Goal: Check status: Check status

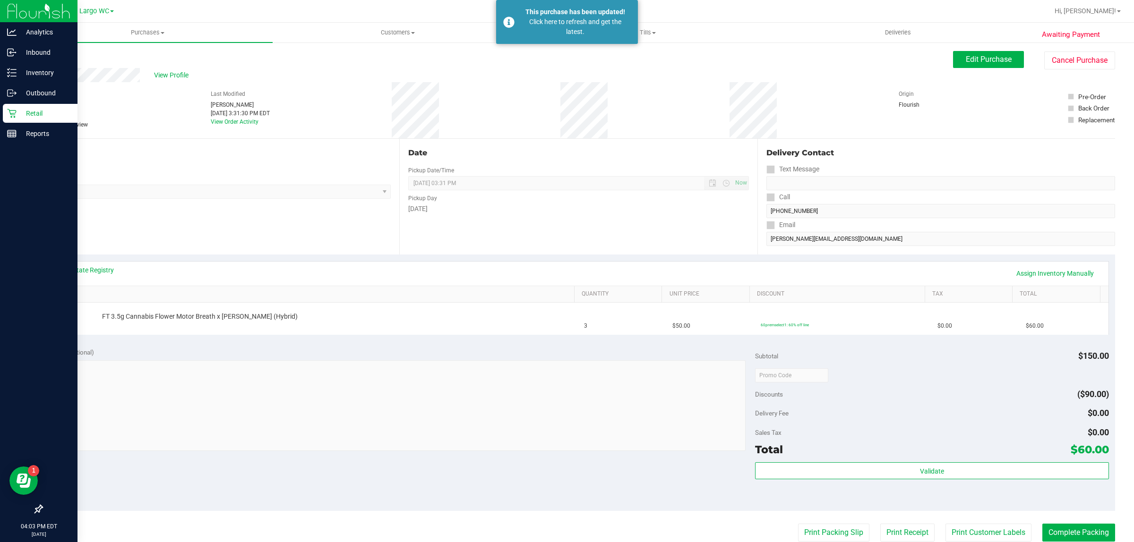
click at [15, 107] on div "Retail" at bounding box center [40, 113] width 75 height 19
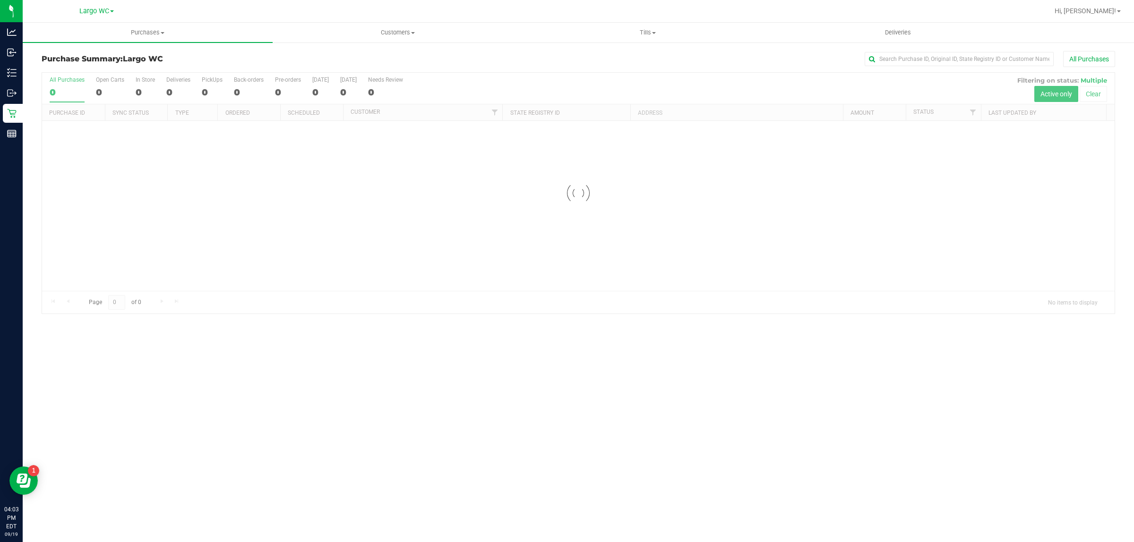
click at [215, 81] on div at bounding box center [578, 193] width 1073 height 241
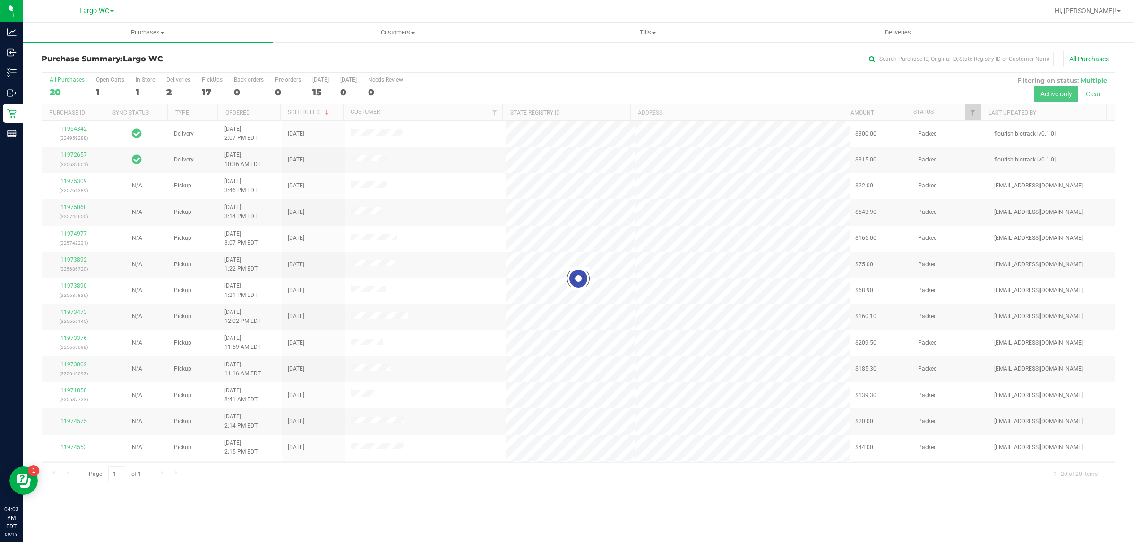
click at [212, 82] on div at bounding box center [578, 279] width 1073 height 413
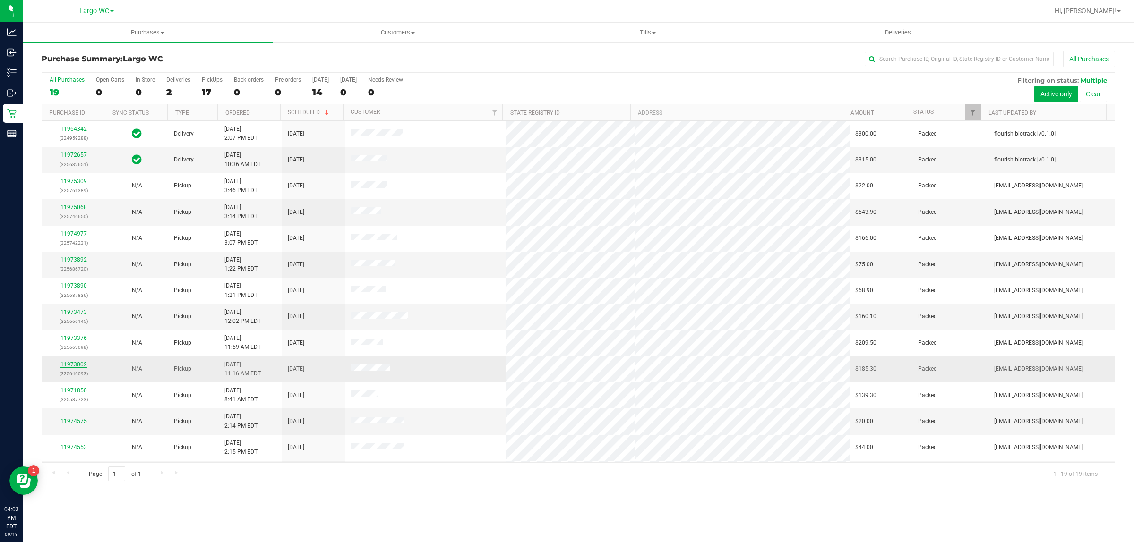
click at [70, 365] on link "11973002" at bounding box center [73, 364] width 26 height 7
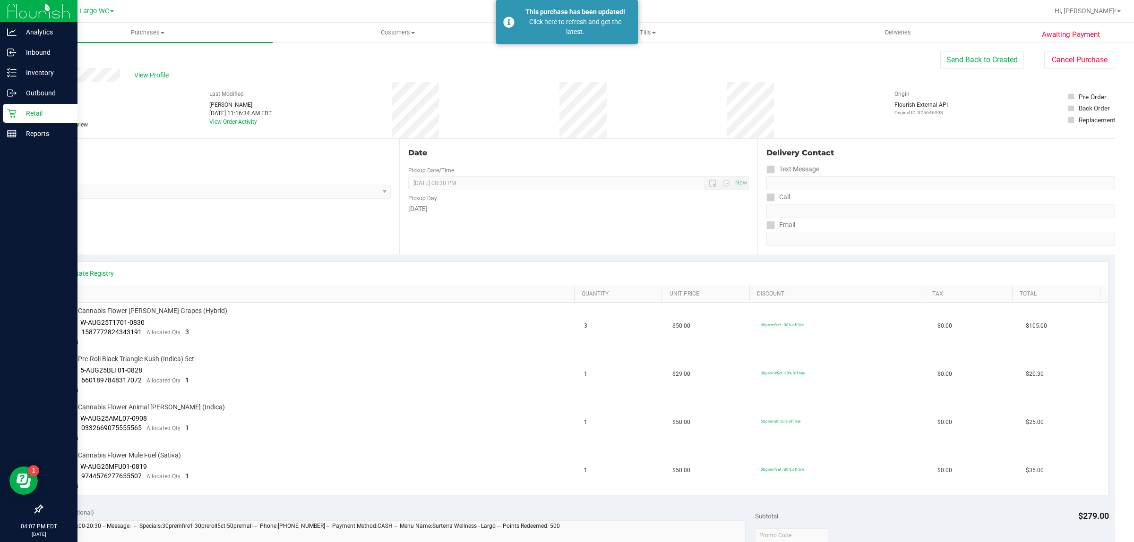
click at [19, 115] on p "Retail" at bounding box center [45, 113] width 57 height 11
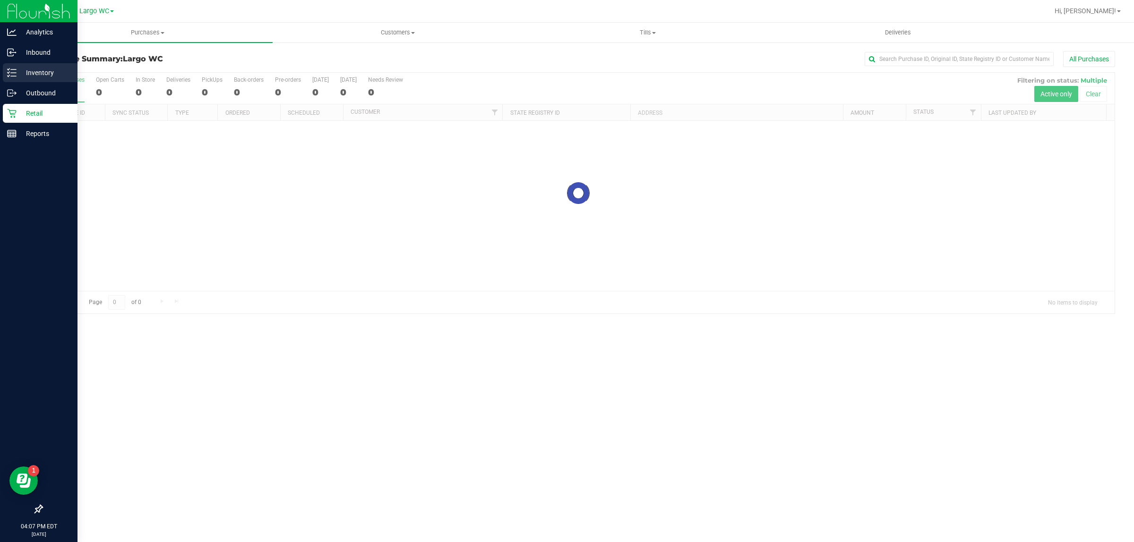
click at [15, 71] on icon at bounding box center [11, 72] width 9 height 9
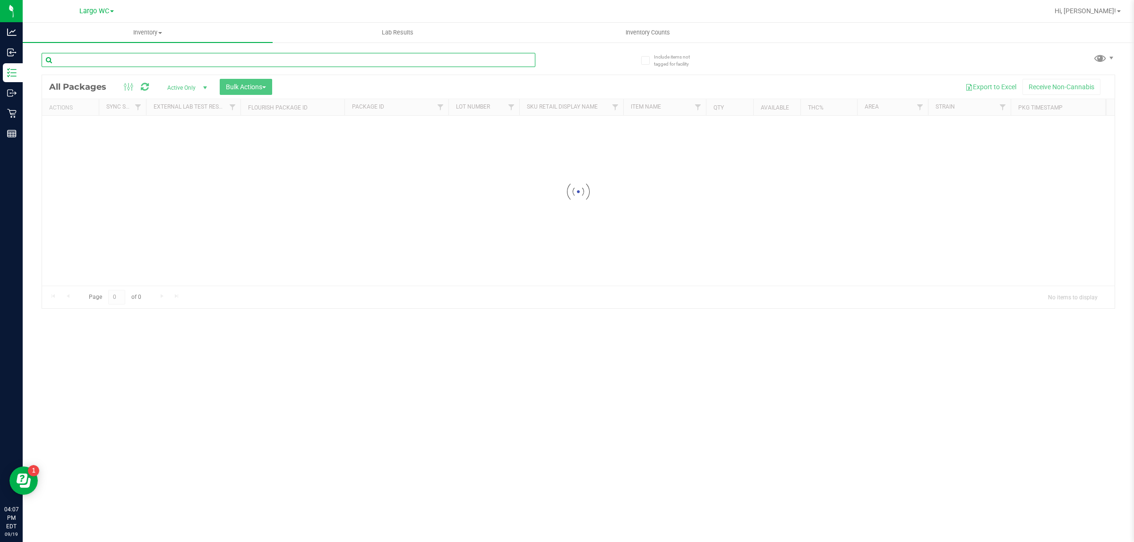
click at [213, 62] on div "Inventory All packages All inventory Waste log Create inventory Lab Results Inv…" at bounding box center [578, 283] width 1111 height 520
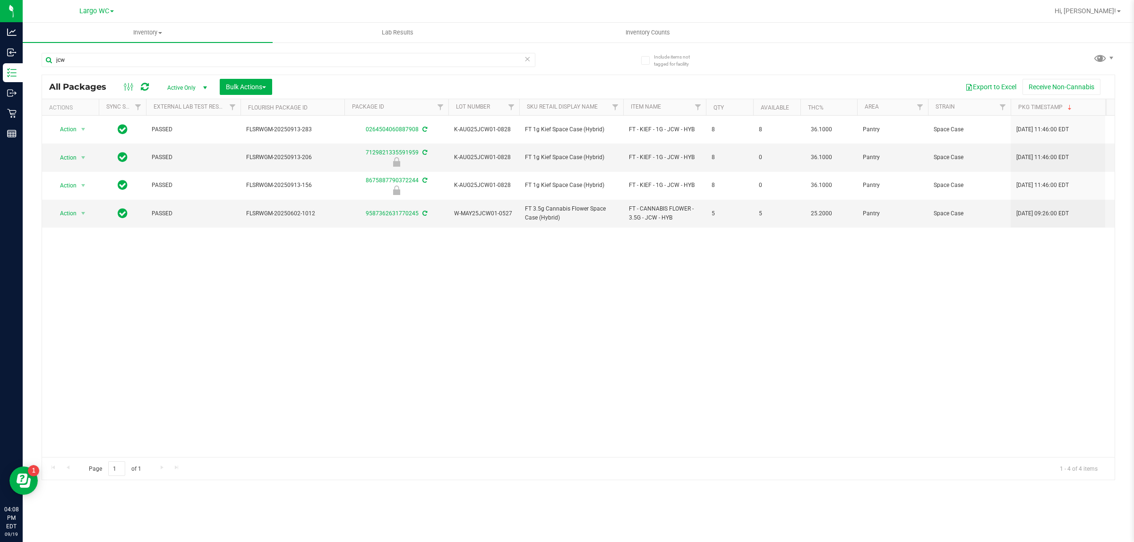
click at [95, 292] on div "Action Action Adjust qty Create package Edit attributes Global inventory Locate…" at bounding box center [578, 287] width 1073 height 342
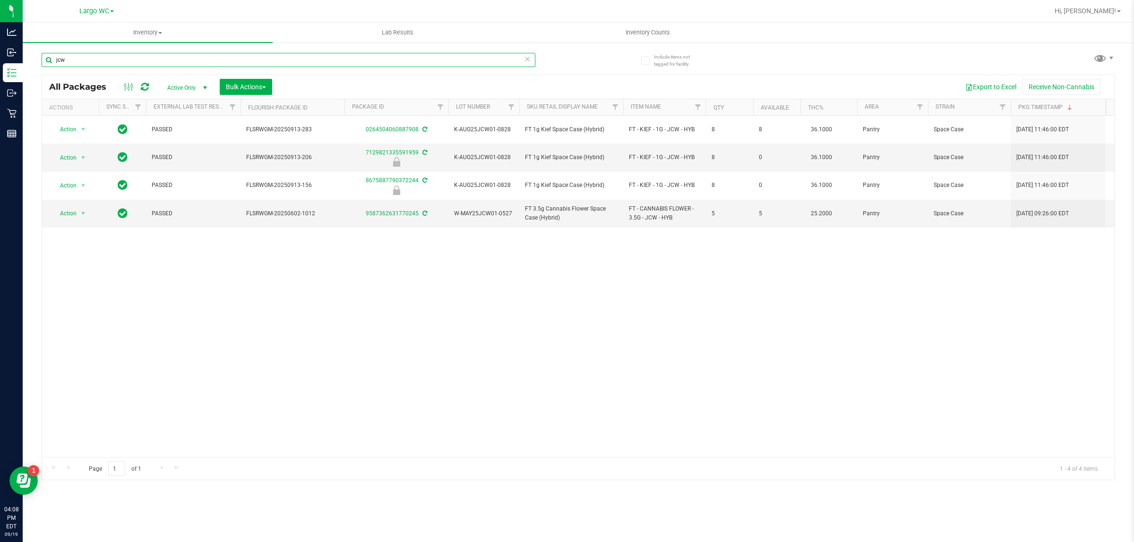
drag, startPoint x: 69, startPoint y: 58, endPoint x: 42, endPoint y: 60, distance: 27.0
click at [42, 60] on input "jcw" at bounding box center [289, 60] width 494 height 14
type input "sgz"
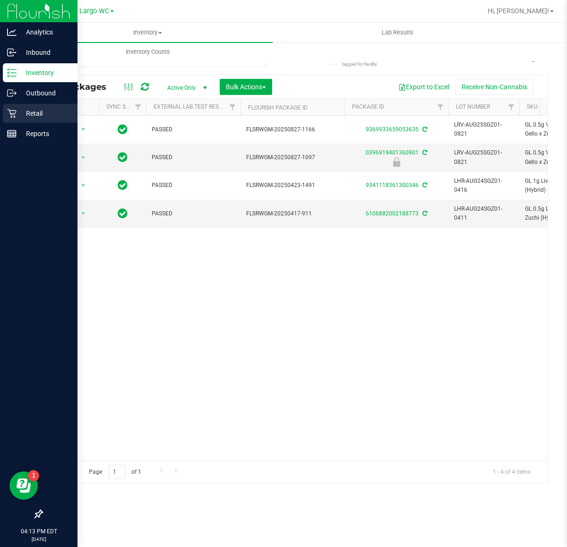
click at [9, 111] on icon at bounding box center [11, 113] width 9 height 9
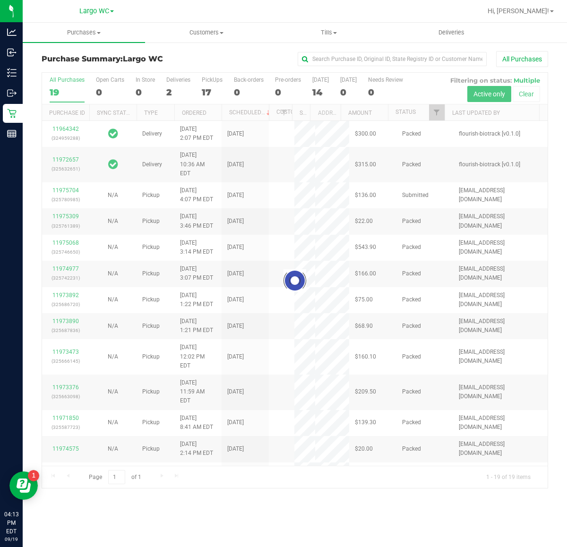
click at [207, 79] on div at bounding box center [295, 281] width 506 height 416
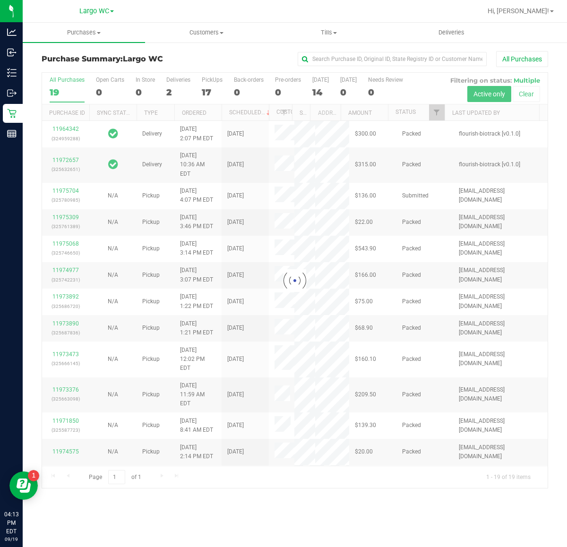
click at [207, 79] on div at bounding box center [295, 281] width 506 height 416
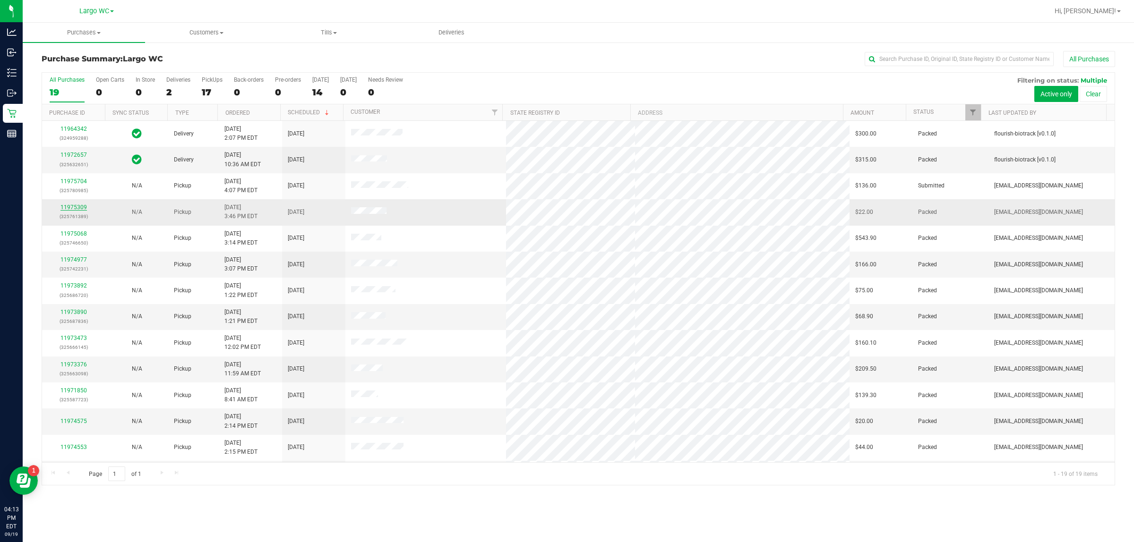
click at [78, 206] on link "11975309" at bounding box center [73, 207] width 26 height 7
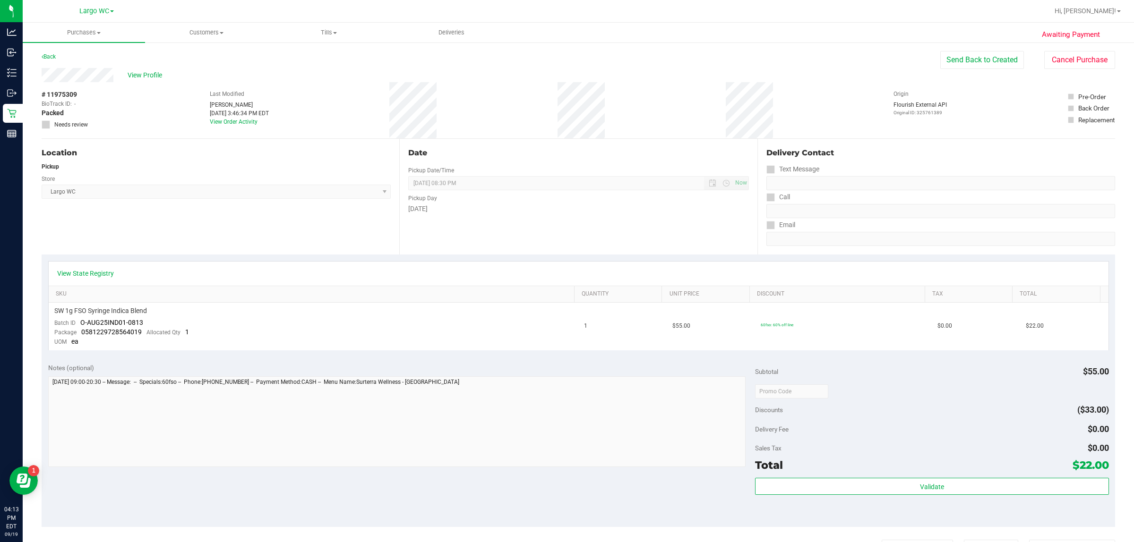
drag, startPoint x: 62, startPoint y: 94, endPoint x: 77, endPoint y: 93, distance: 14.7
click at [77, 93] on span "# 11975309" at bounding box center [59, 95] width 35 height 10
copy span "5309"
click at [502, 55] on div "Back Send Back to Created Cancel Purchase" at bounding box center [579, 59] width 1074 height 17
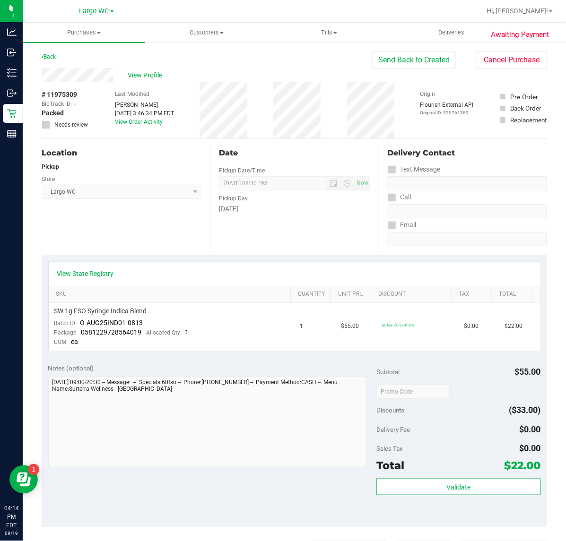
click at [274, 1] on nav "Largo WC Hi, [PERSON_NAME]!" at bounding box center [294, 11] width 543 height 23
click at [43, 58] on link "Back" at bounding box center [49, 56] width 14 height 7
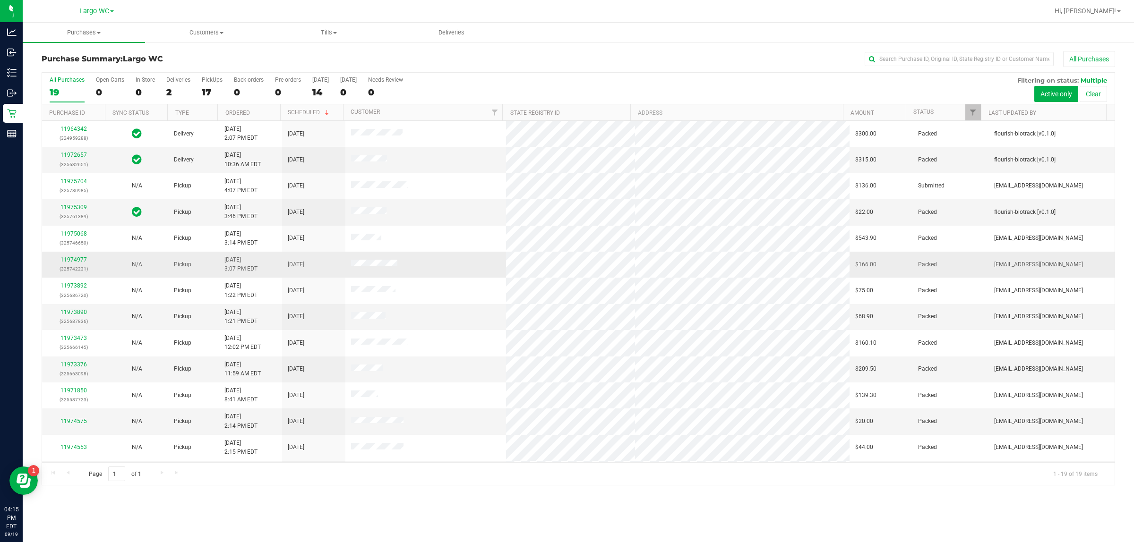
click at [79, 258] on div "11974977 (325742231)" at bounding box center [74, 265] width 52 height 18
click at [81, 263] on link "11974977" at bounding box center [73, 260] width 26 height 7
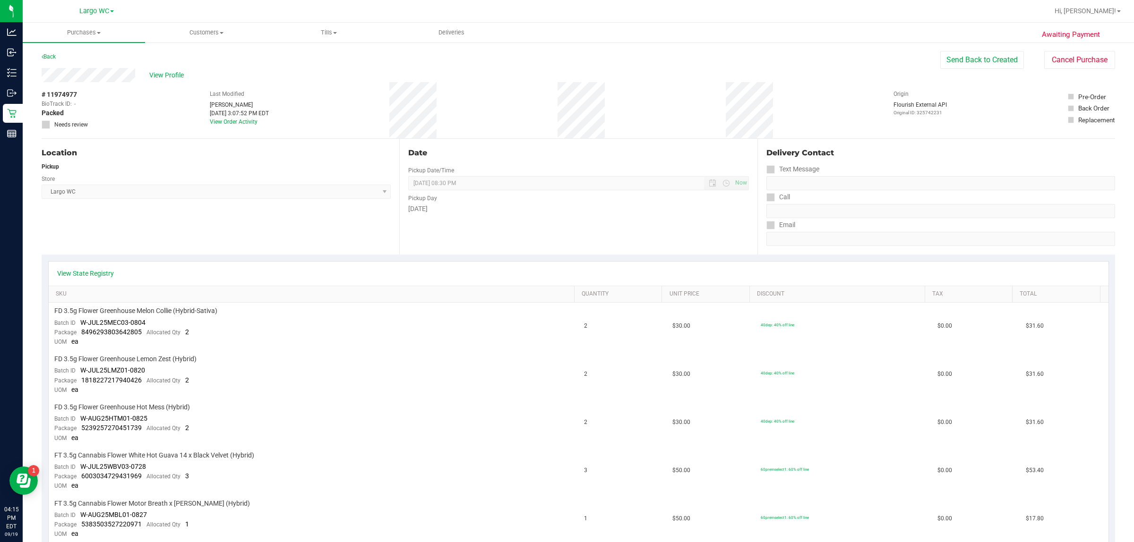
drag, startPoint x: 60, startPoint y: 91, endPoint x: 77, endPoint y: 93, distance: 16.7
click at [77, 93] on div "# 11974977 BioTrack ID: - Packed Needs review" at bounding box center [65, 109] width 47 height 39
copy span "4977"
